Goal: Task Accomplishment & Management: Manage account settings

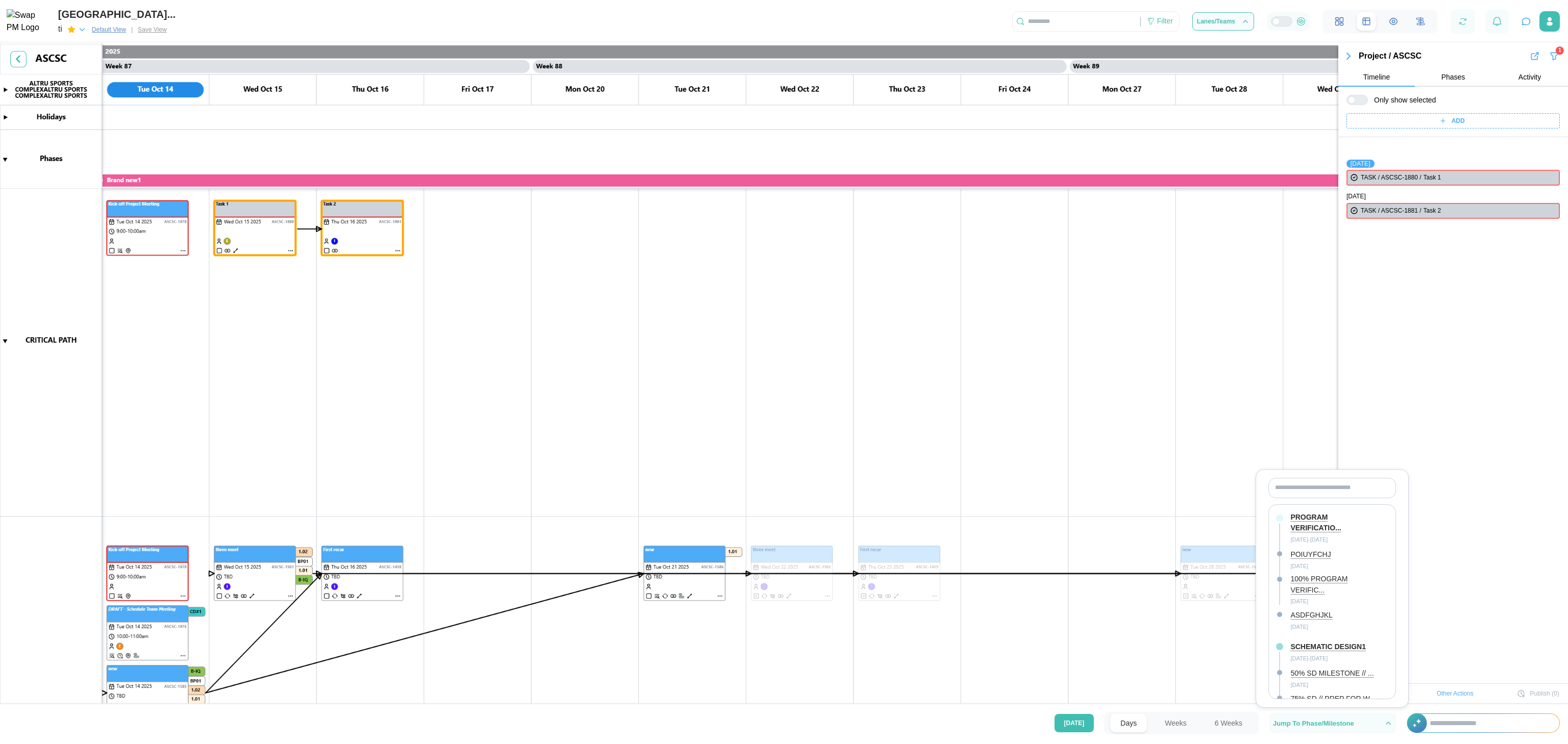
scroll to position [33, 0]
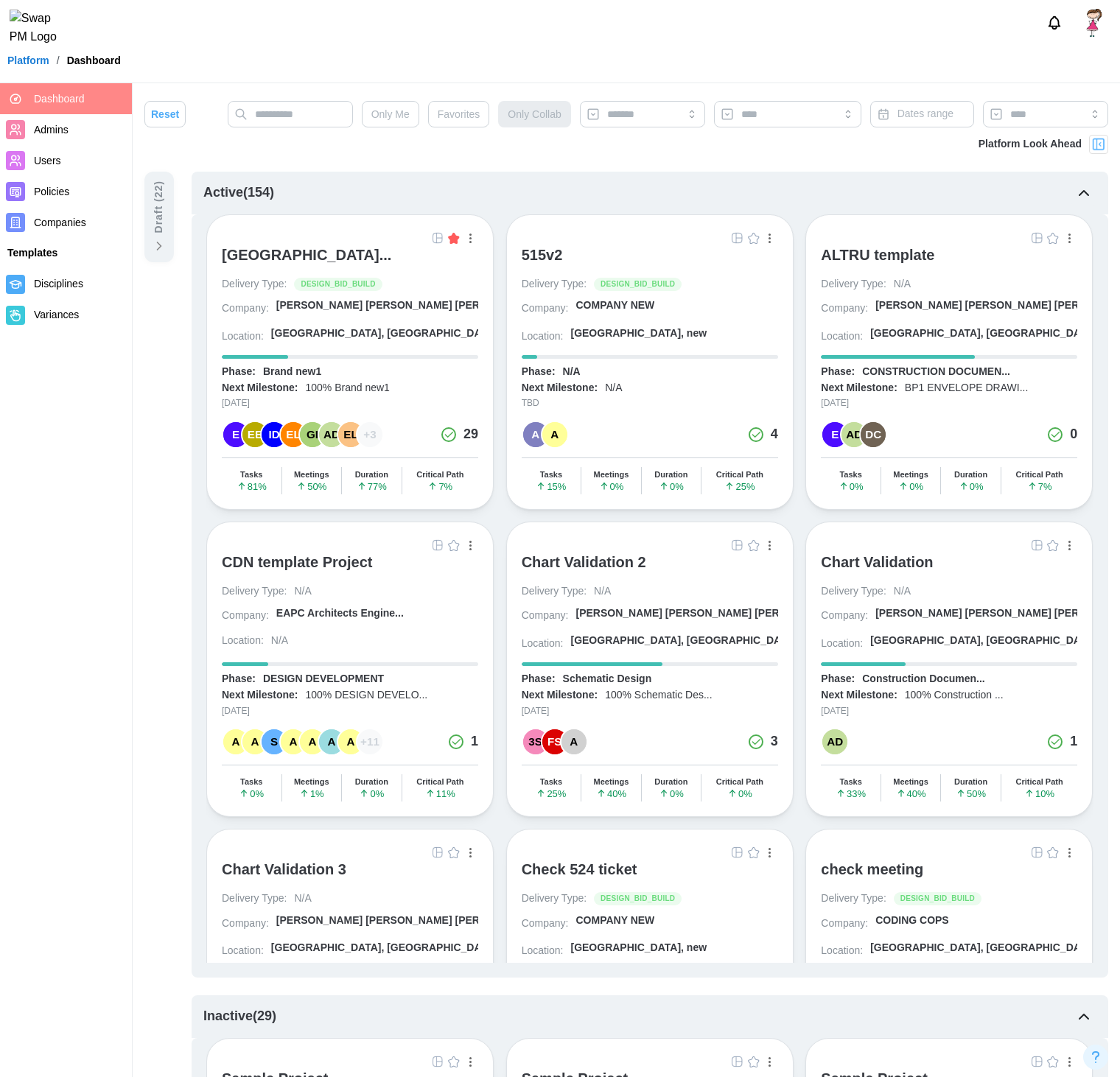
click at [36, 155] on span "Users" at bounding box center [47, 160] width 27 height 11
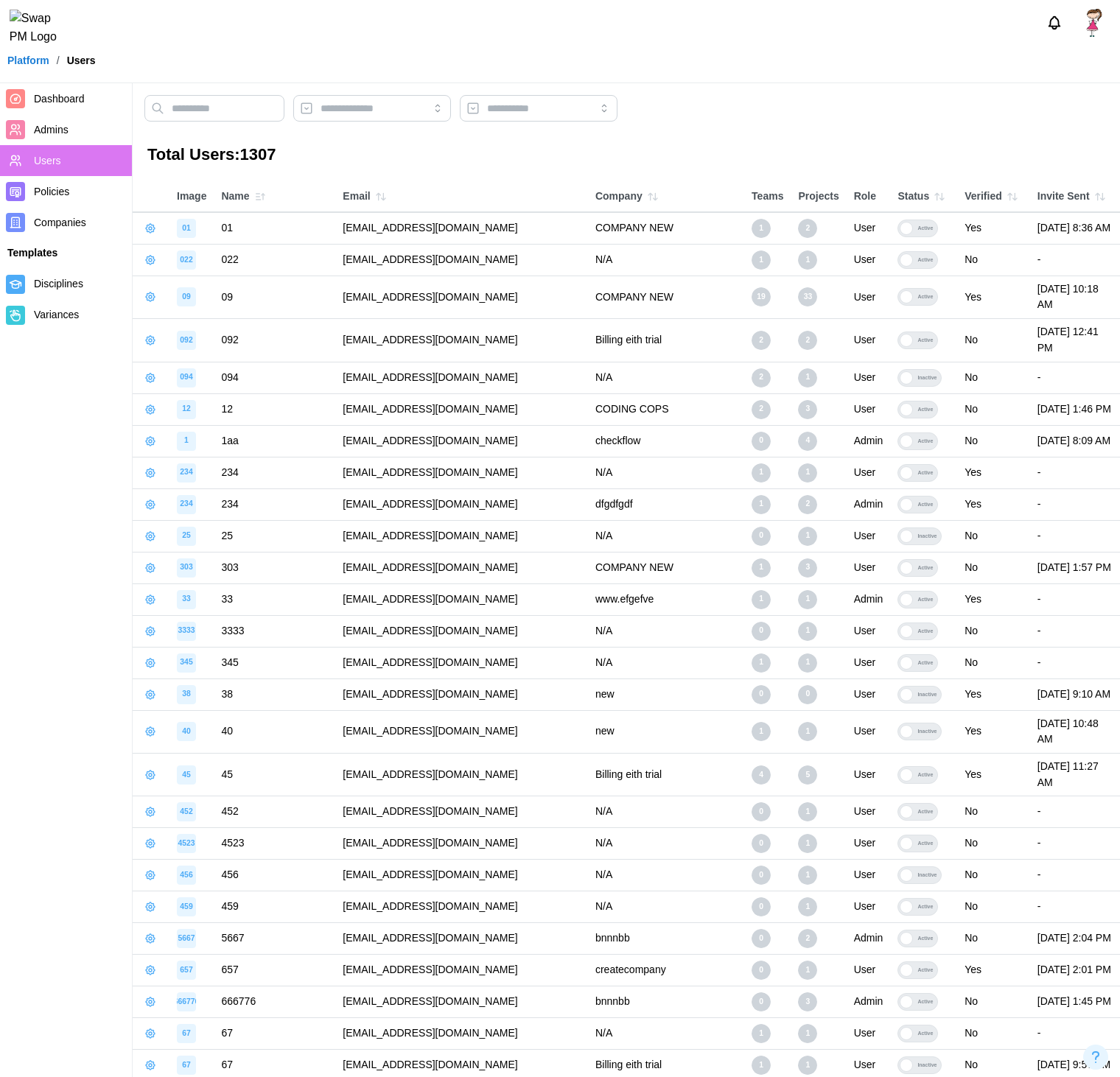
click at [144, 230] on icon "button" at bounding box center [149, 228] width 11 height 11
click at [319, 153] on h3 "Total Users: 1307" at bounding box center [626, 155] width 957 height 23
click at [348, 106] on input "search" at bounding box center [372, 108] width 103 height 11
click at [509, 96] on input "search" at bounding box center [538, 108] width 157 height 26
click at [666, 112] on div at bounding box center [625, 112] width 964 height 34
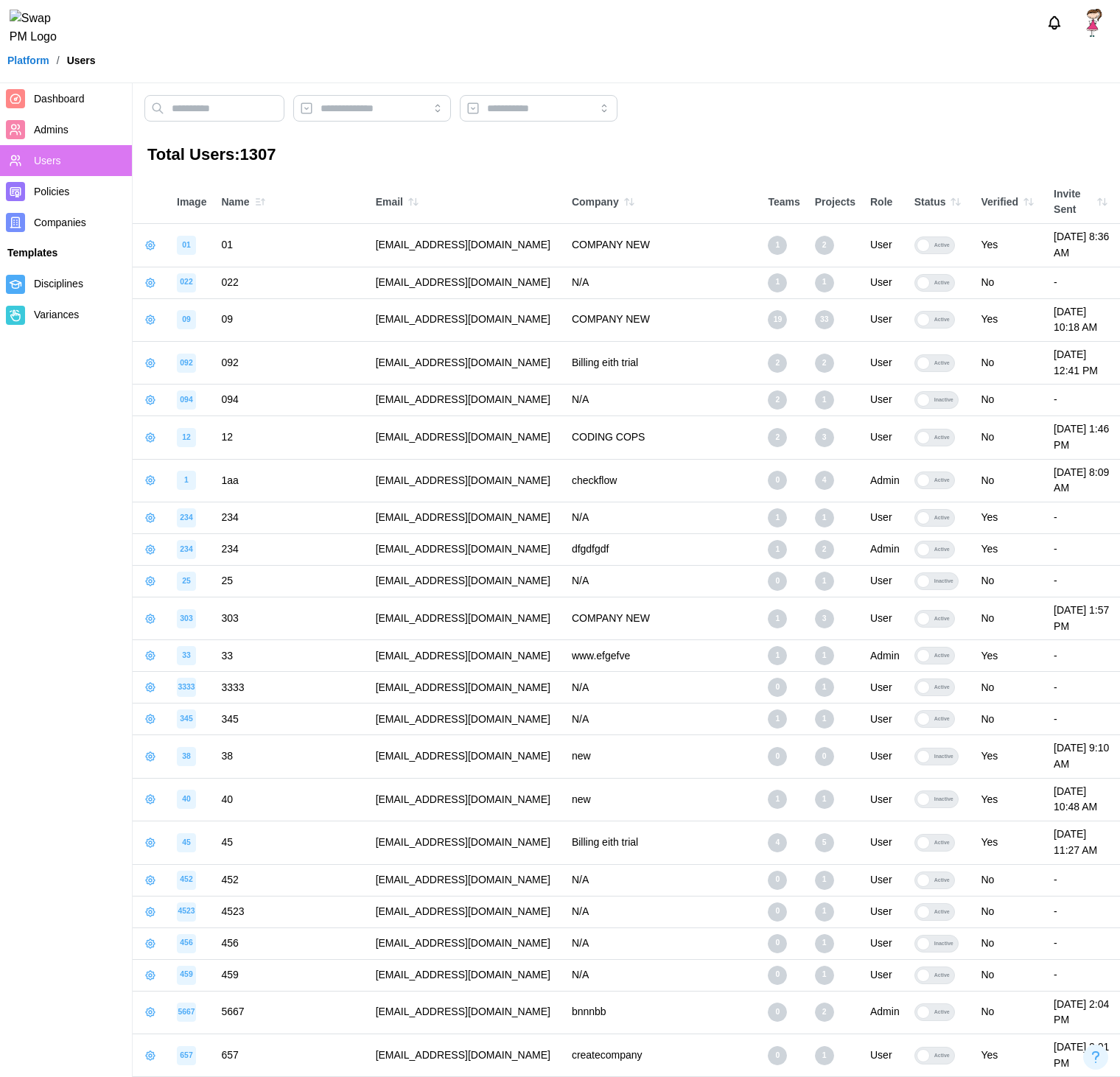
click at [98, 90] on span "Dashboard" at bounding box center [80, 98] width 92 height 18
click at [87, 90] on span "Dashboard" at bounding box center [80, 98] width 92 height 18
click at [90, 97] on span "Dashboard" at bounding box center [80, 98] width 92 height 18
click at [52, 107] on span "Dashboard" at bounding box center [80, 98] width 92 height 18
click at [48, 102] on span "Dashboard" at bounding box center [60, 98] width 51 height 11
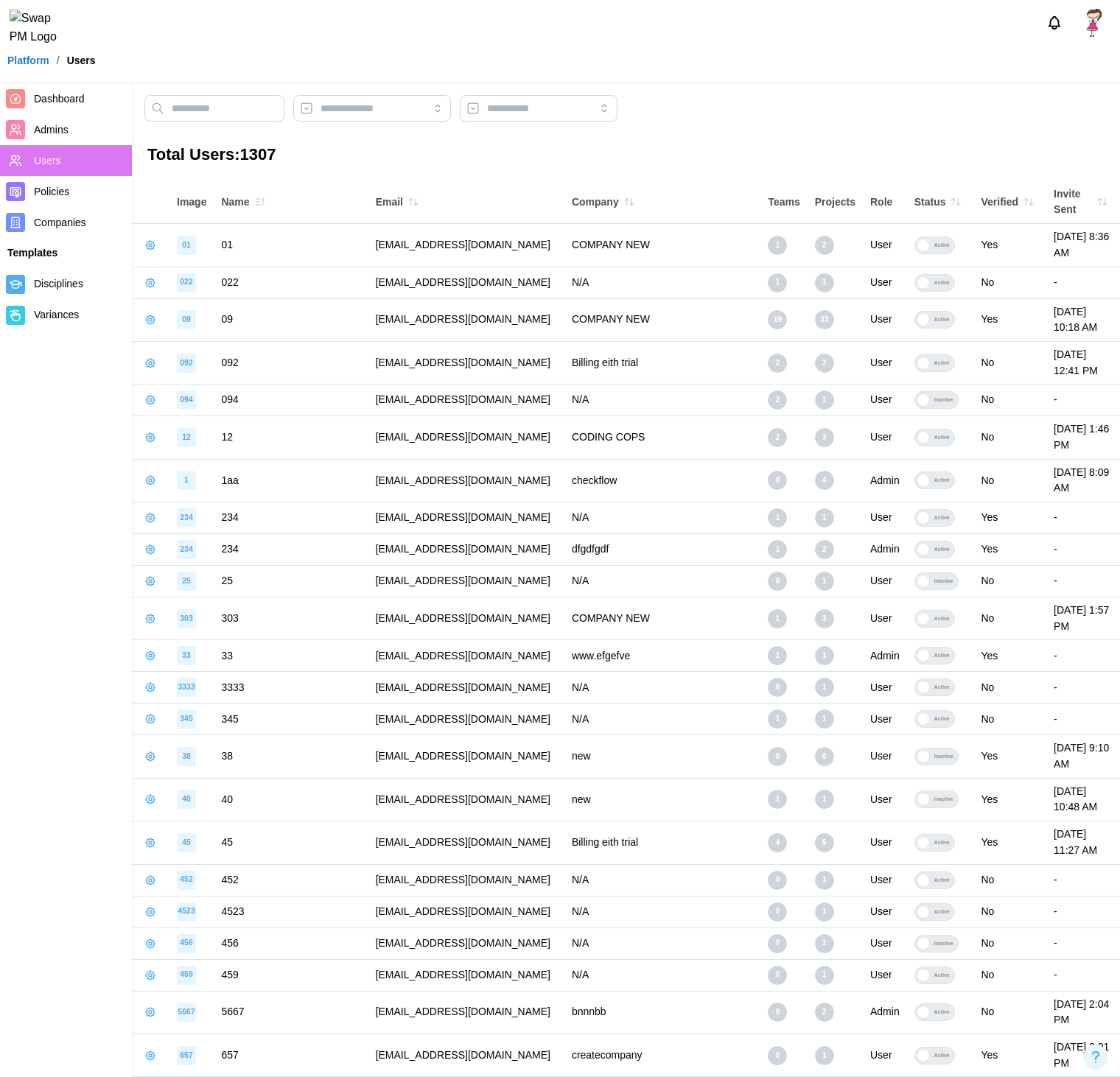
click at [48, 102] on span "Dashboard" at bounding box center [60, 98] width 51 height 11
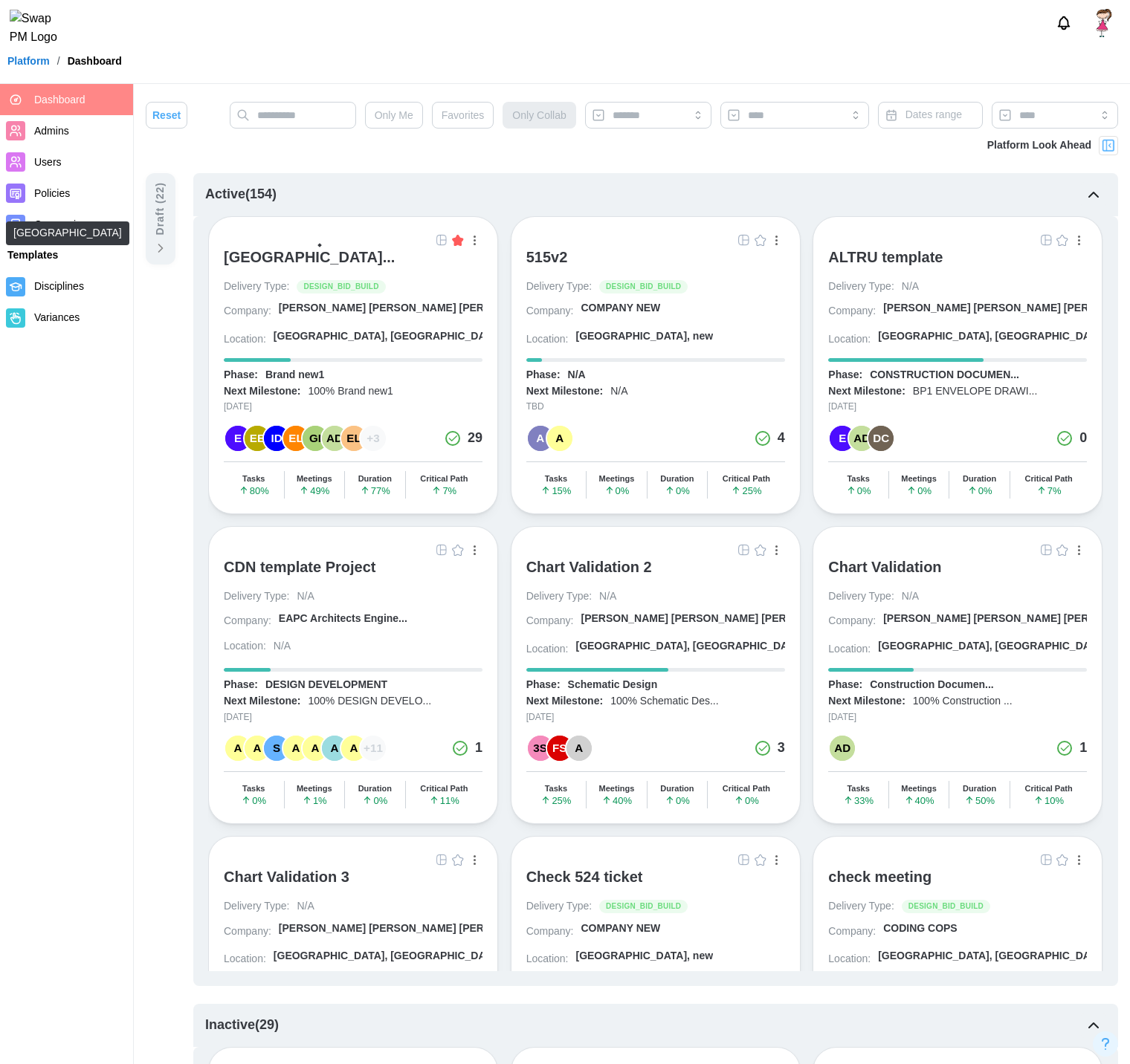
click at [246, 266] on div "[GEOGRAPHIC_DATA]..." at bounding box center [308, 257] width 171 height 18
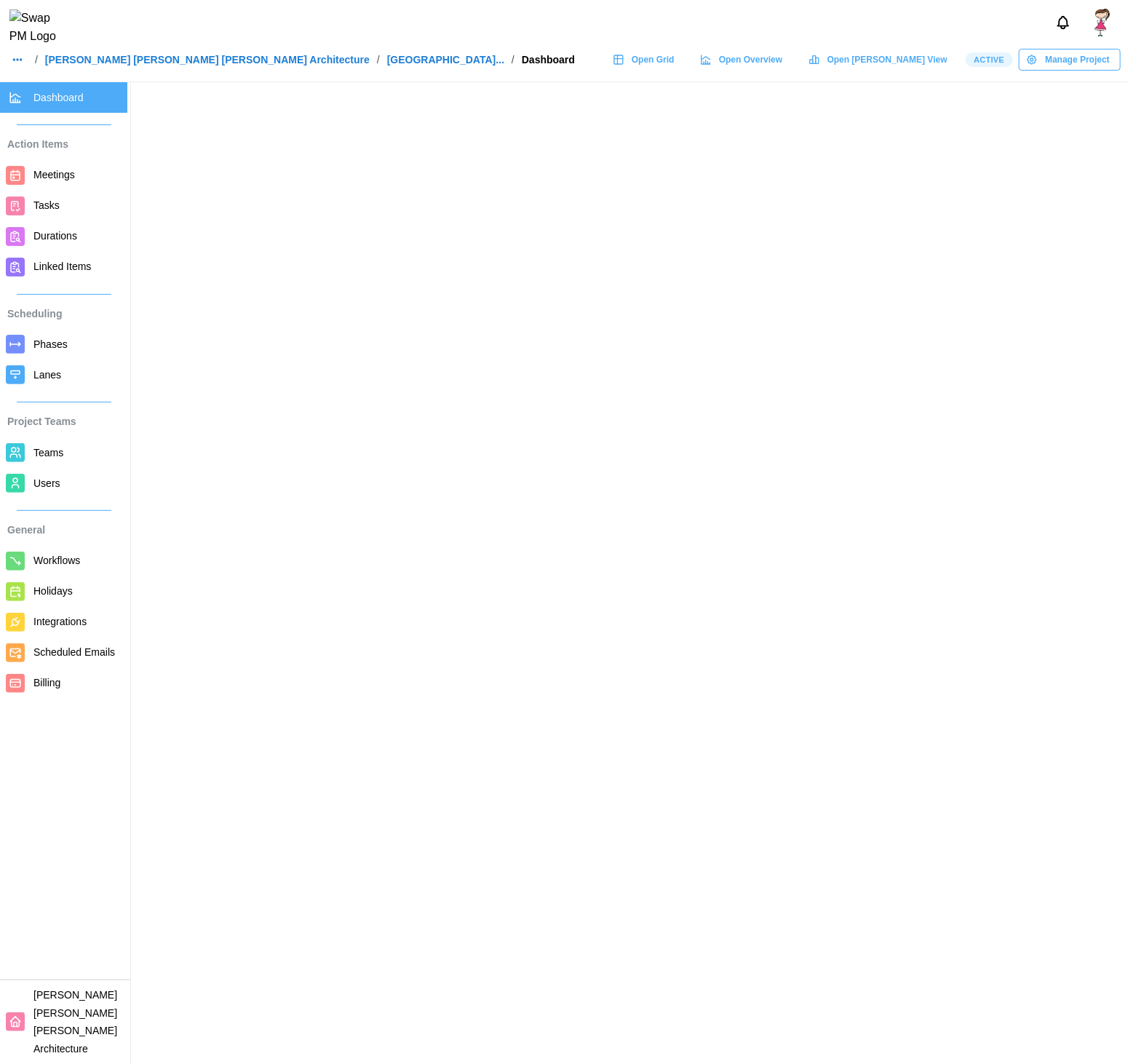
click at [59, 497] on link "Users" at bounding box center [63, 483] width 128 height 30
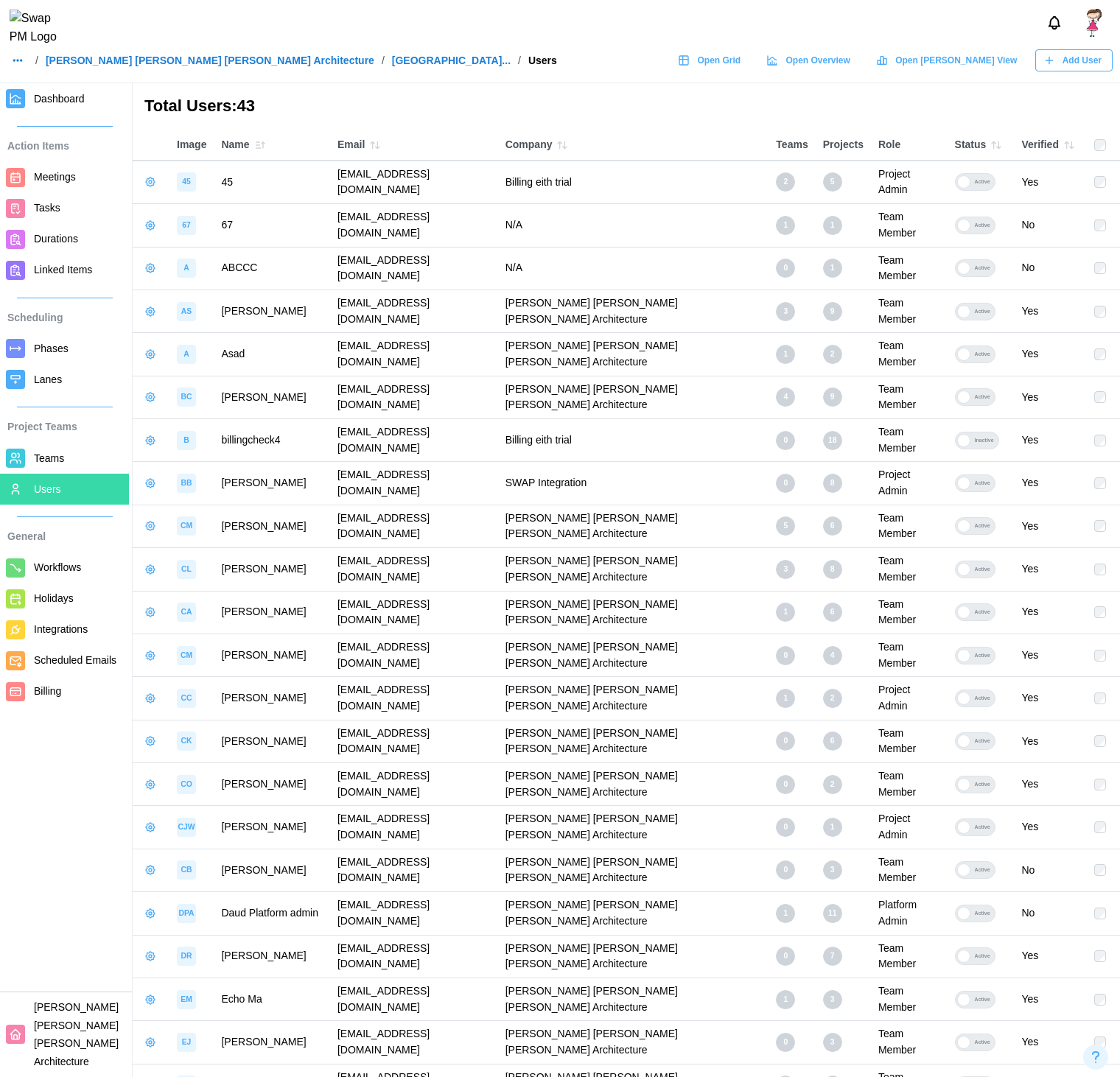
click at [1055, 57] on header "/ Barker Rinker Seacat Architecture / ALTRU SPORTS COMPLEXALTRU SPORTS COMPLEXA…" at bounding box center [560, 41] width 1120 height 83
click at [1055, 66] on icon "button" at bounding box center [1048, 60] width 11 height 11
